Goal: Understand process/instructions

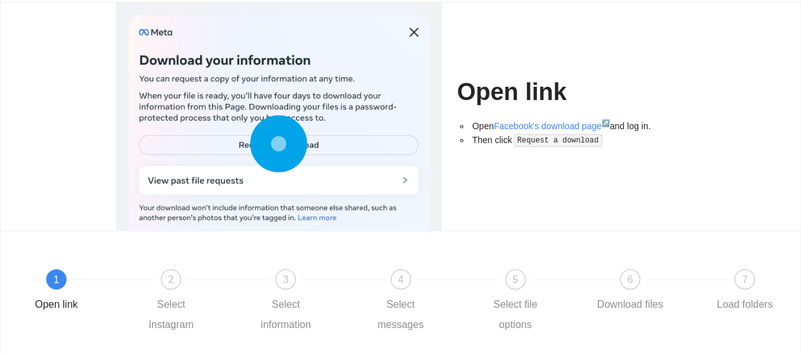
scroll to position [80, 0]
drag, startPoint x: 576, startPoint y: 124, endPoint x: 537, endPoint y: 113, distance: 40.1
click at [537, 113] on div "Open link Open Facebook's download page ↗ and log in. Then click Request a down…" at bounding box center [571, 116] width 228 height 228
click at [534, 98] on h1 "Open link" at bounding box center [571, 92] width 228 height 30
click at [564, 104] on h1 "Open link" at bounding box center [571, 92] width 228 height 30
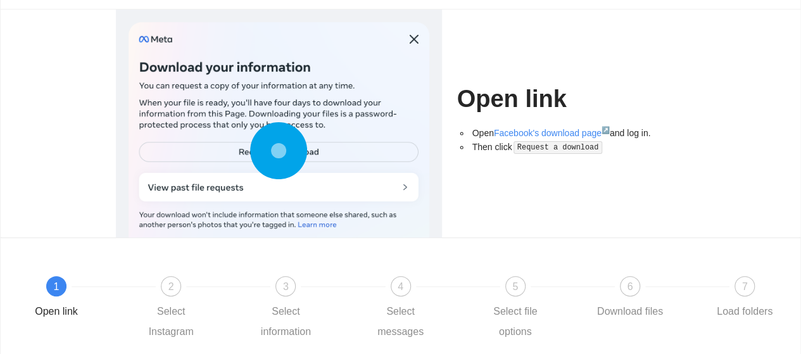
scroll to position [72, 0]
click at [573, 151] on code "Request a download" at bounding box center [557, 148] width 89 height 13
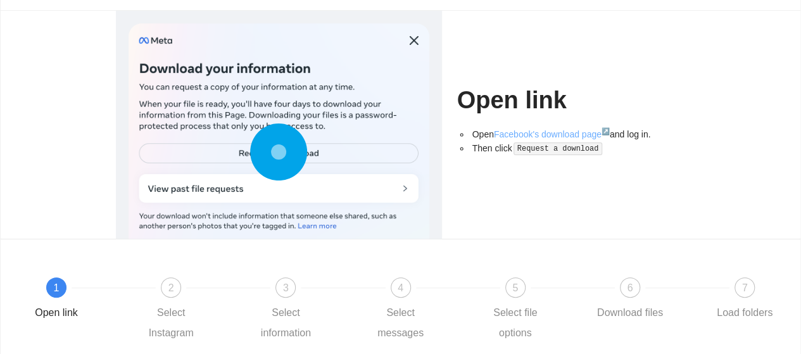
click at [575, 135] on link "Facebook's download page ↗" at bounding box center [552, 134] width 116 height 10
click at [309, 146] on div at bounding box center [278, 154] width 301 height 263
drag, startPoint x: 369, startPoint y: 82, endPoint x: 446, endPoint y: 89, distance: 76.9
click at [446, 89] on div at bounding box center [278, 125] width 341 height 228
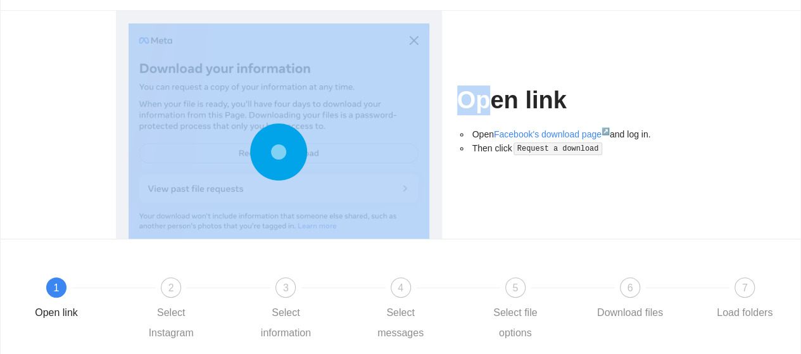
drag, startPoint x: 446, startPoint y: 89, endPoint x: 496, endPoint y: 102, distance: 52.2
click at [496, 102] on div "Open link Open Facebook's download page ↗ and log in. Then click Request a down…" at bounding box center [400, 125] width 615 height 228
click at [496, 102] on h1 "Open link" at bounding box center [571, 100] width 228 height 30
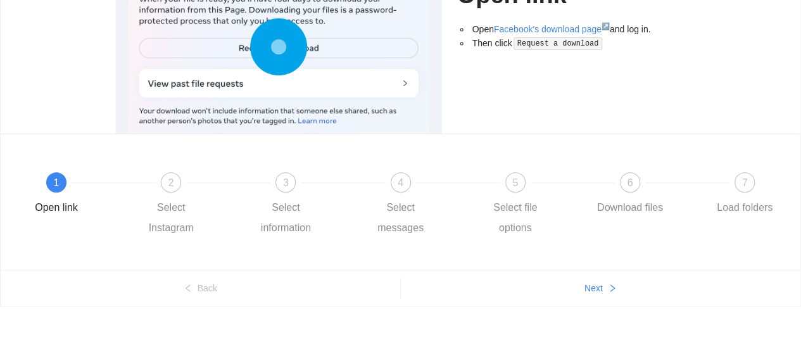
scroll to position [0, 0]
